Goal: Task Accomplishment & Management: Complete application form

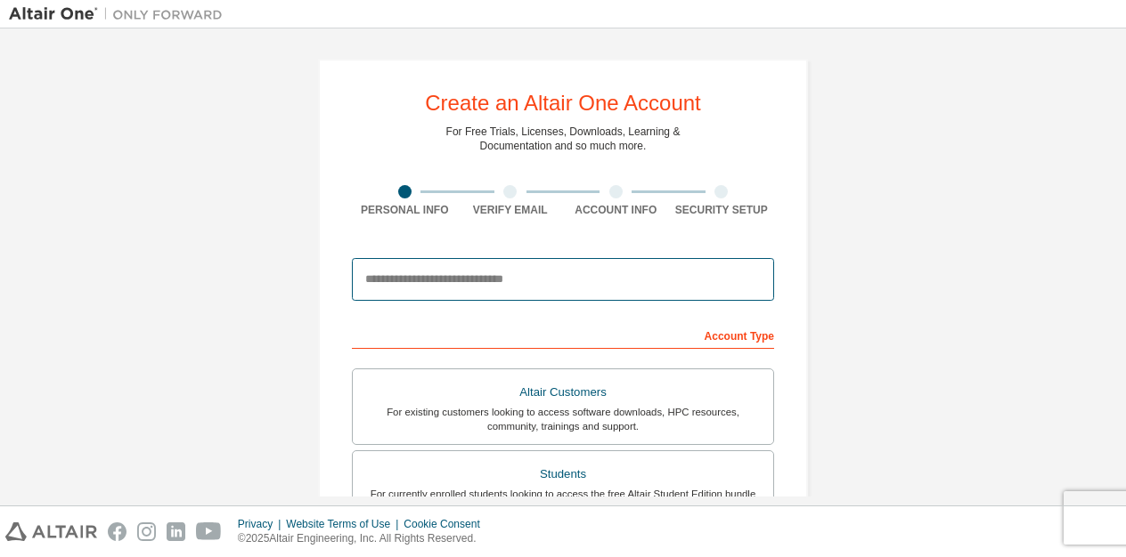
click at [466, 274] on input "email" at bounding box center [563, 279] width 422 height 43
type input "**********"
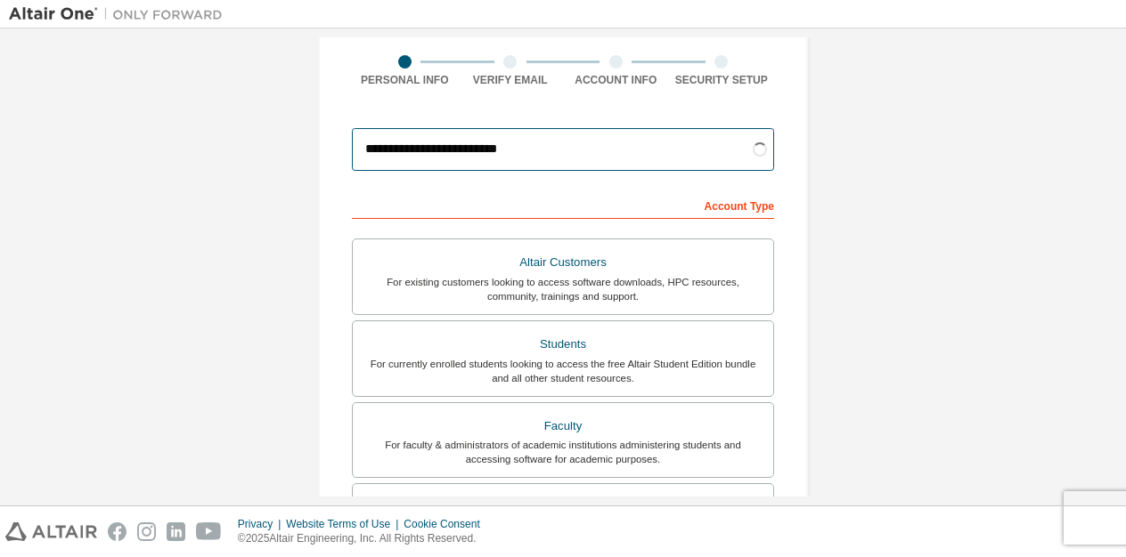
scroll to position [134, 0]
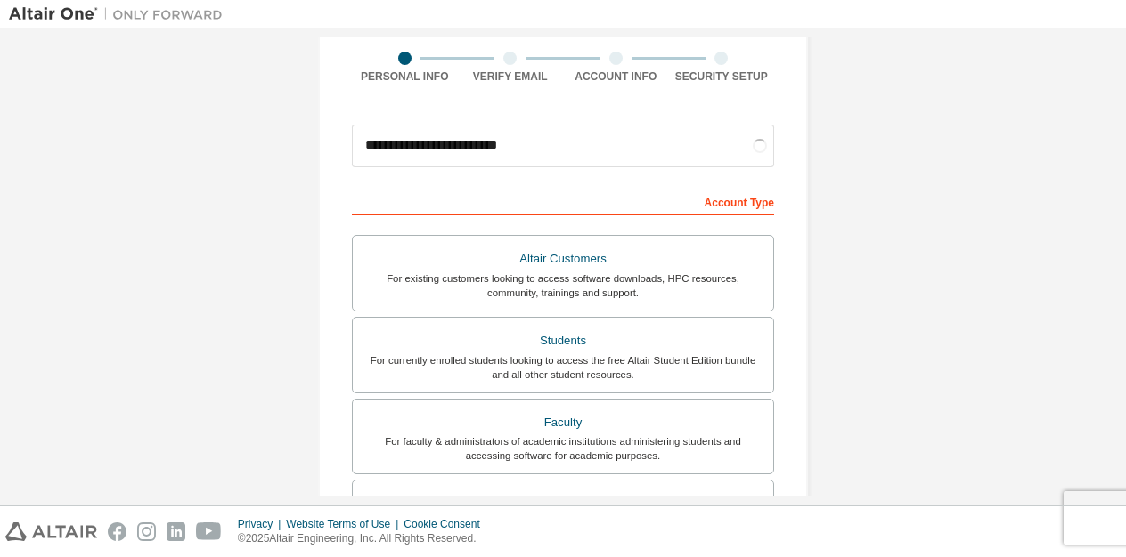
click at [533, 354] on div "For currently enrolled students looking to access the free Altair Student Editi…" at bounding box center [562, 368] width 399 height 28
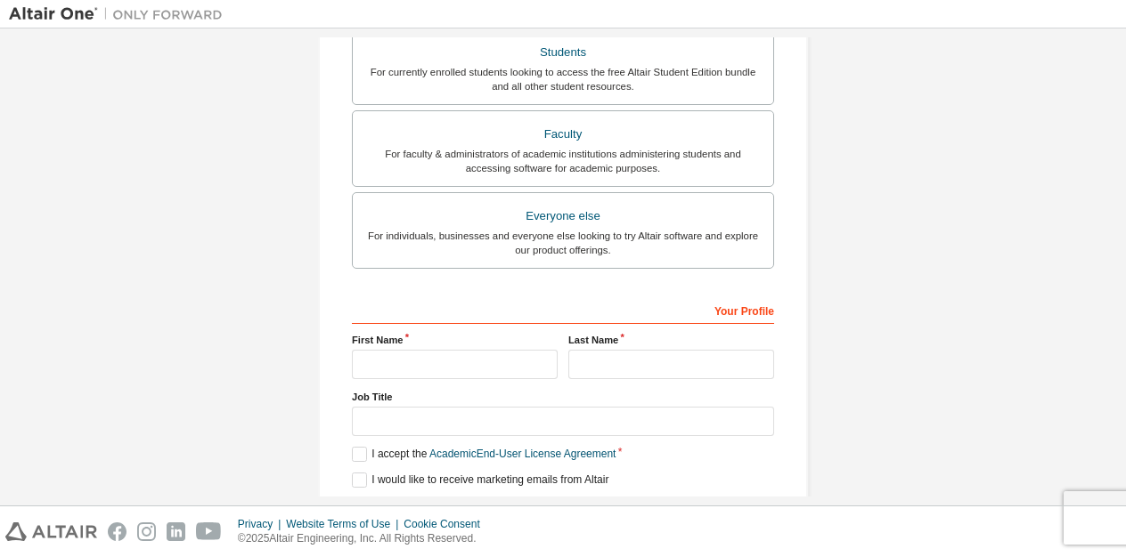
scroll to position [468, 0]
click at [492, 351] on input "text" at bounding box center [455, 363] width 206 height 29
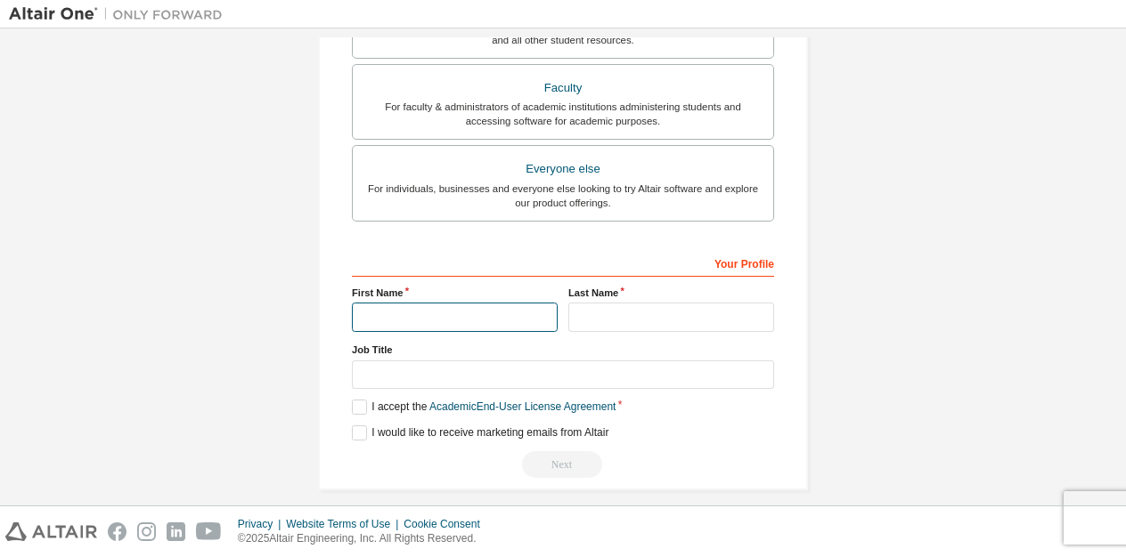
scroll to position [422, 0]
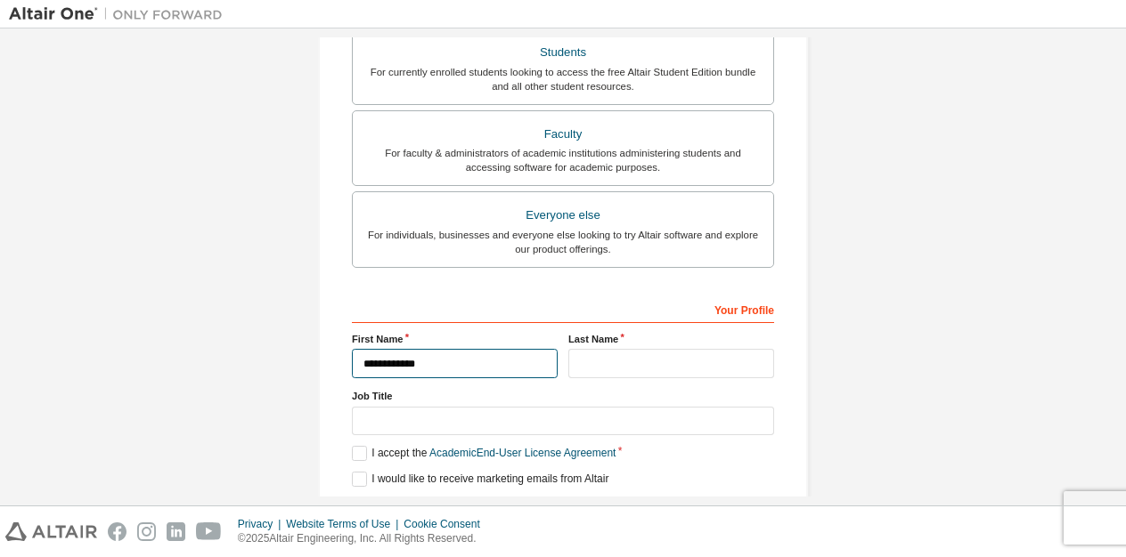
type input "**********"
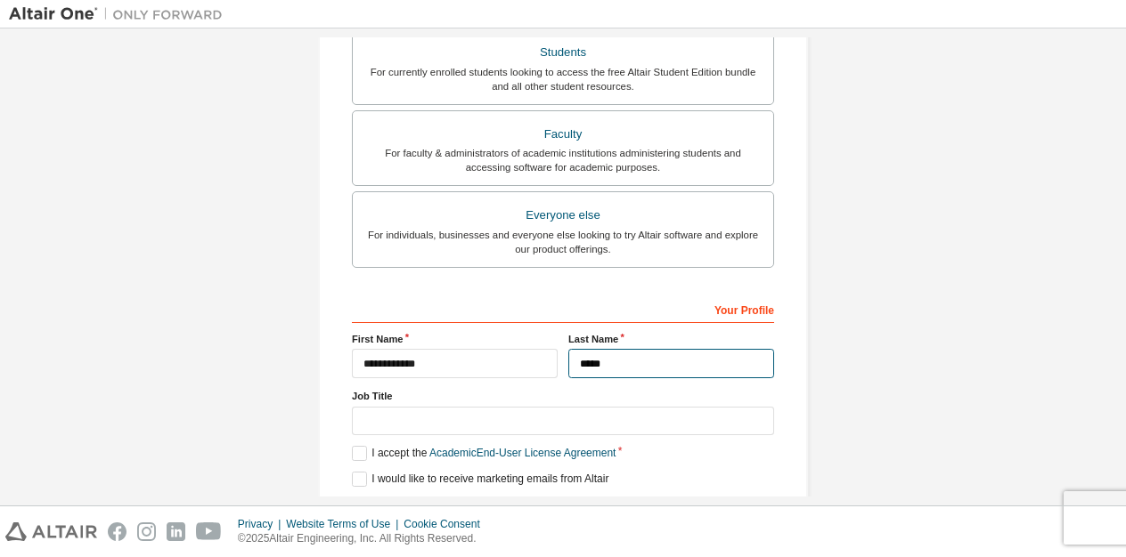
type input "*****"
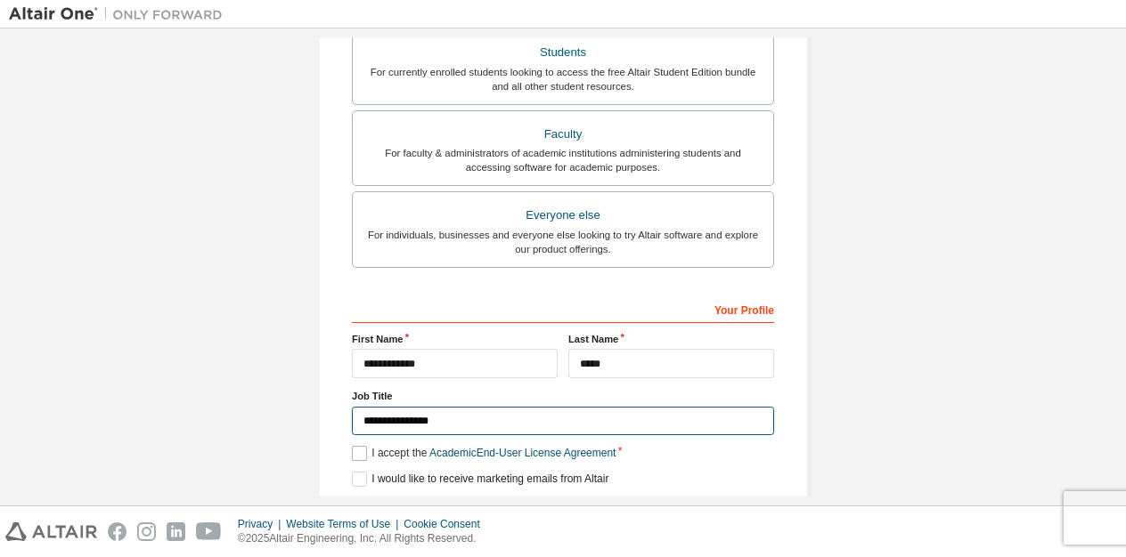
type input "**********"
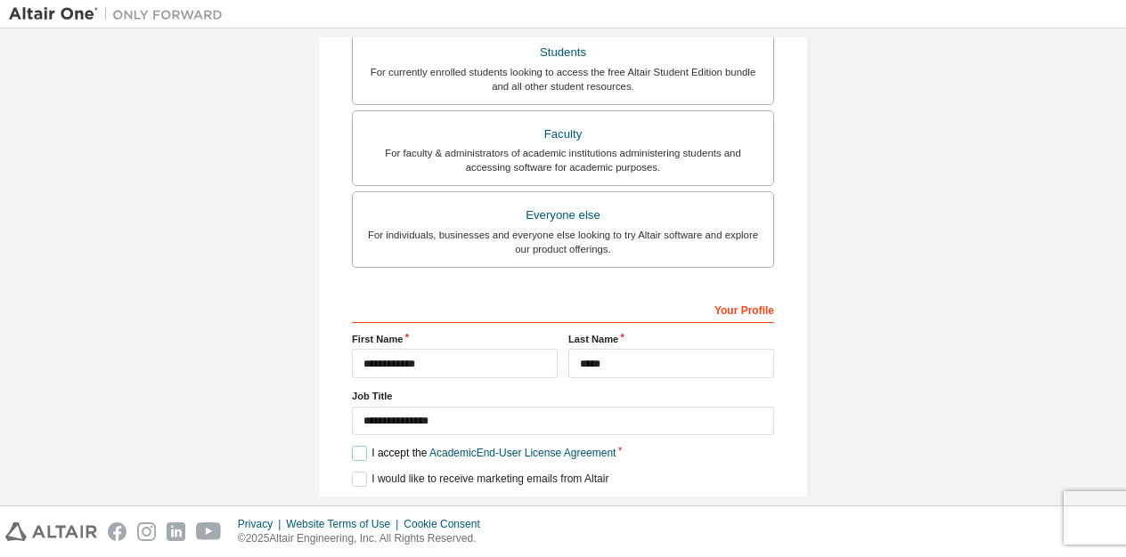
click at [352, 456] on label "I accept the Academic End-User License Agreement" at bounding box center [484, 453] width 264 height 15
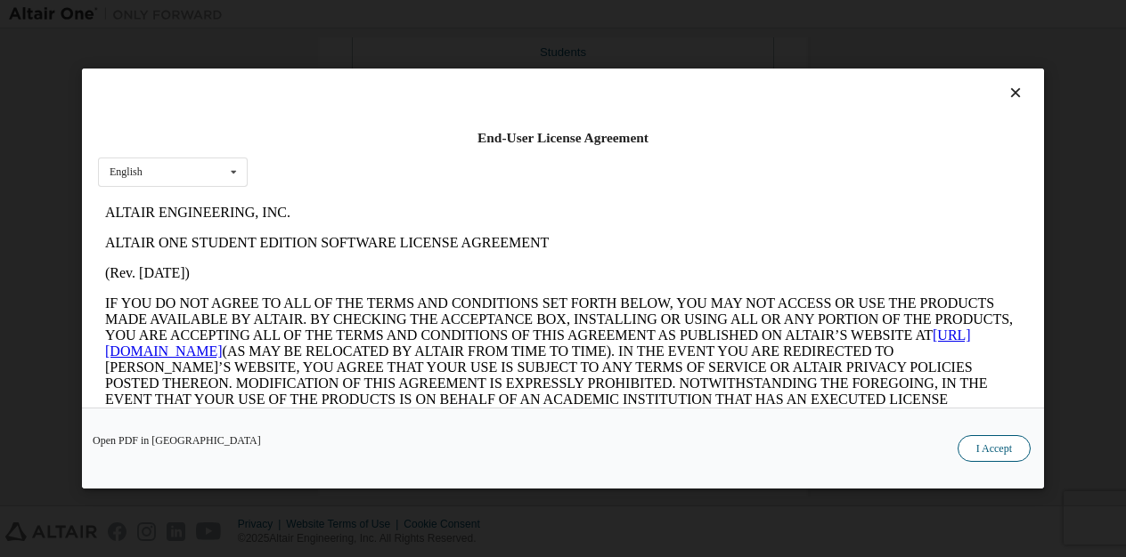
scroll to position [0, 0]
click at [992, 442] on button "I Accept" at bounding box center [993, 448] width 73 height 27
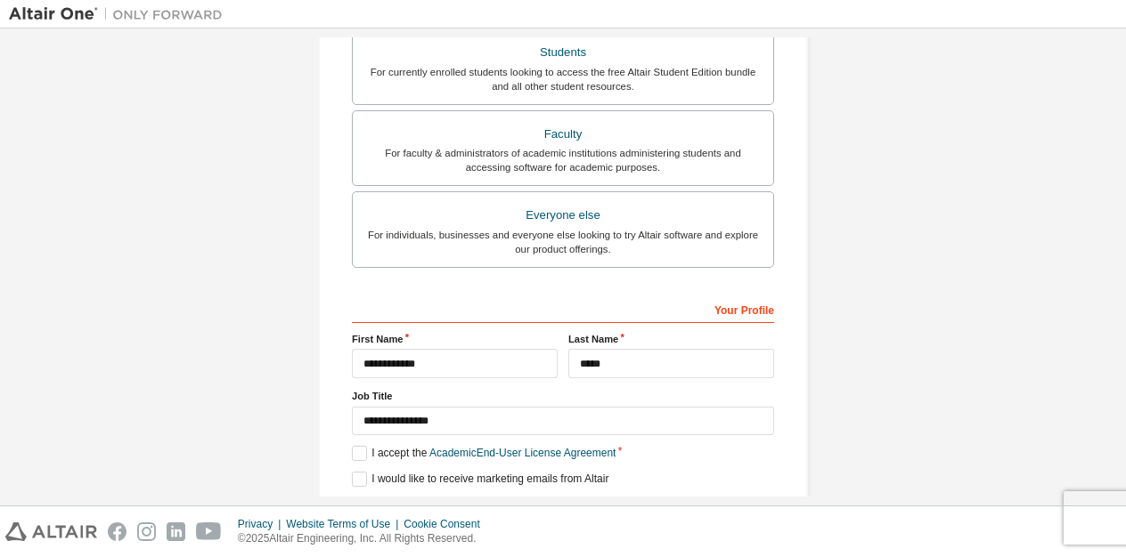
scroll to position [484, 0]
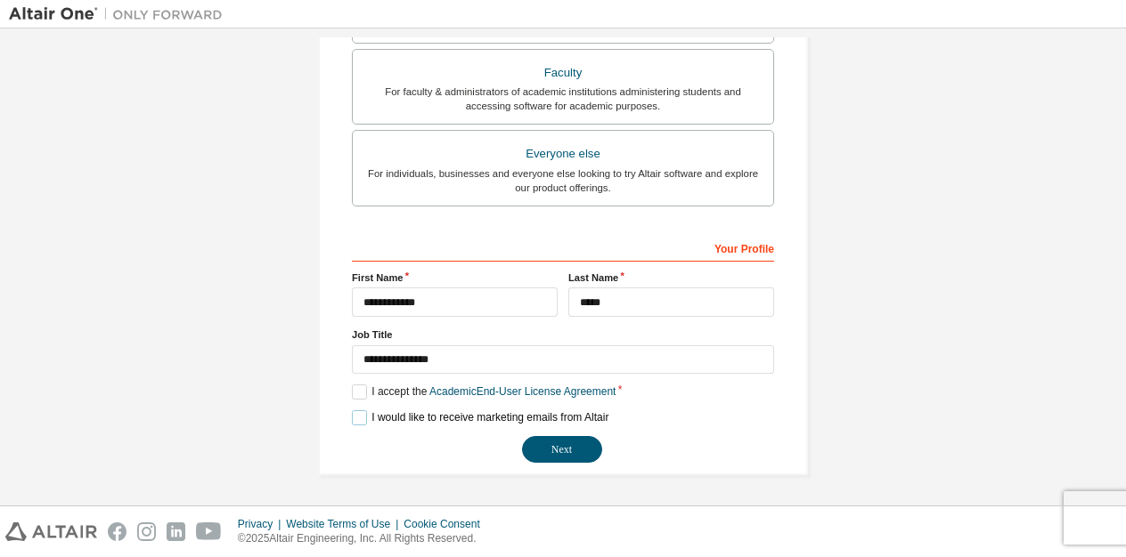
click at [360, 423] on label "I would like to receive marketing emails from Altair" at bounding box center [480, 418] width 256 height 15
click at [548, 448] on button "Next" at bounding box center [562, 449] width 80 height 27
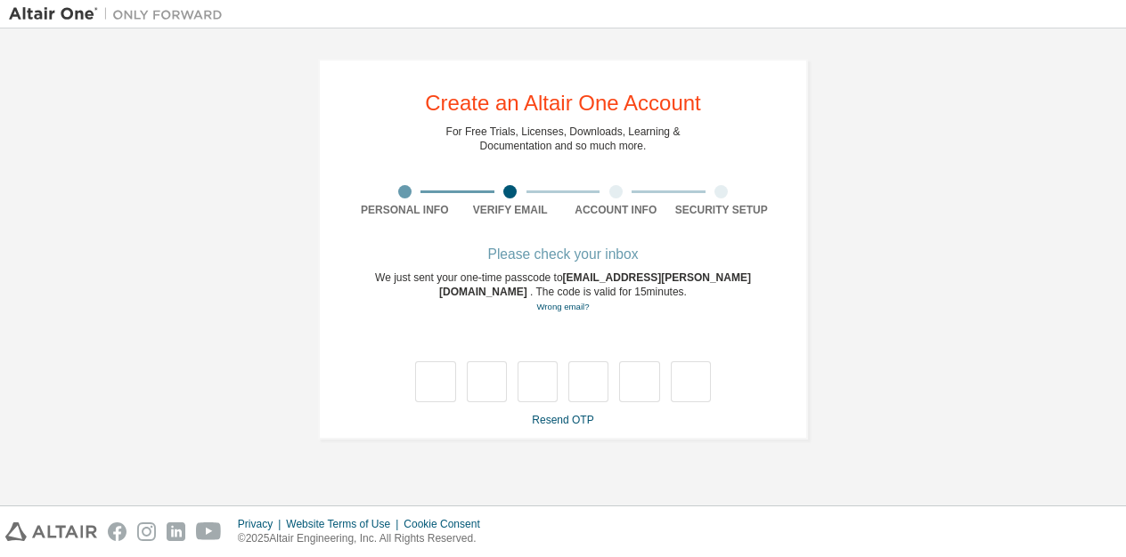
scroll to position [0, 0]
type input "*"
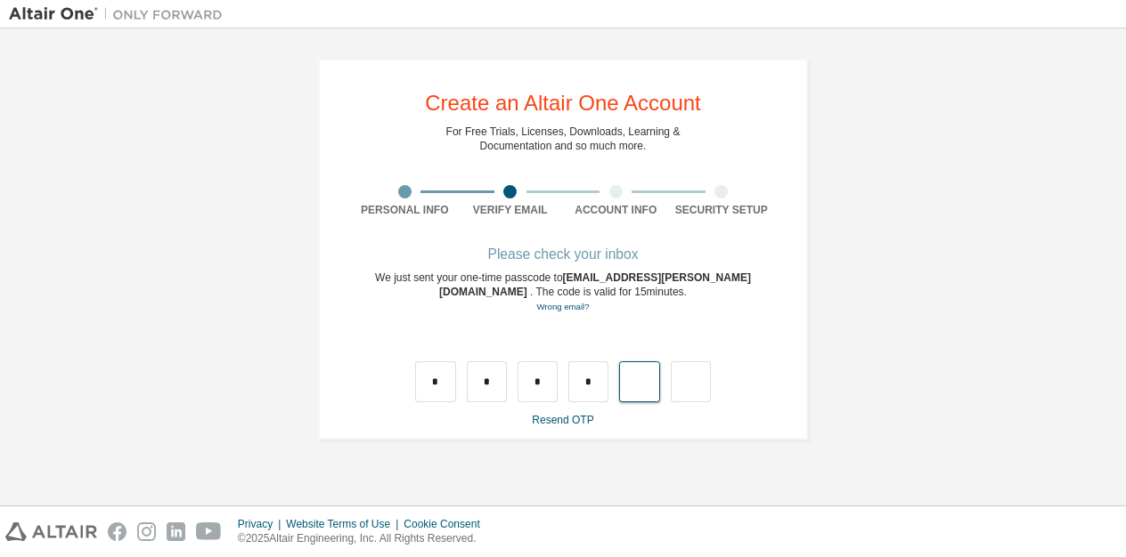
type input "*"
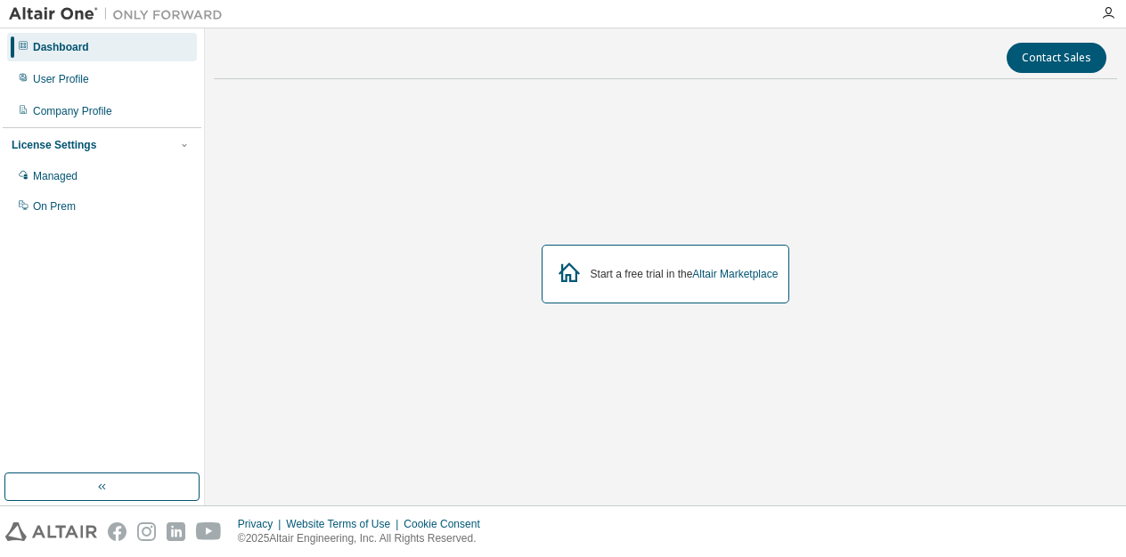
click at [687, 269] on div "Start a free trial in the Altair Marketplace" at bounding box center [684, 274] width 188 height 14
click at [562, 268] on icon at bounding box center [569, 272] width 32 height 32
click at [559, 277] on icon at bounding box center [569, 272] width 32 height 32
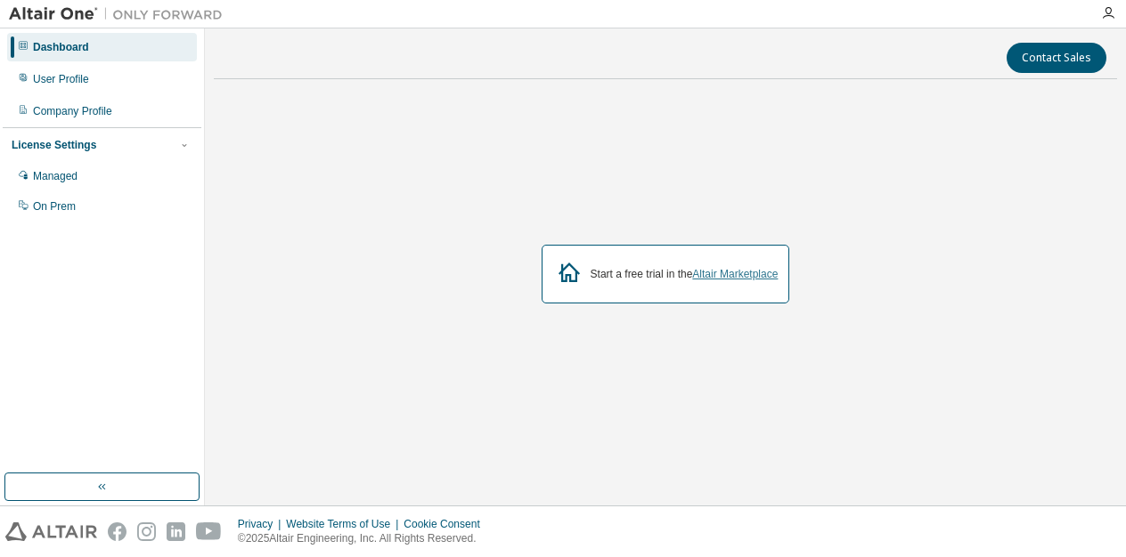
click at [718, 275] on link "Altair Marketplace" at bounding box center [734, 274] width 85 height 12
